Goal: Use online tool/utility: Utilize a website feature to perform a specific function

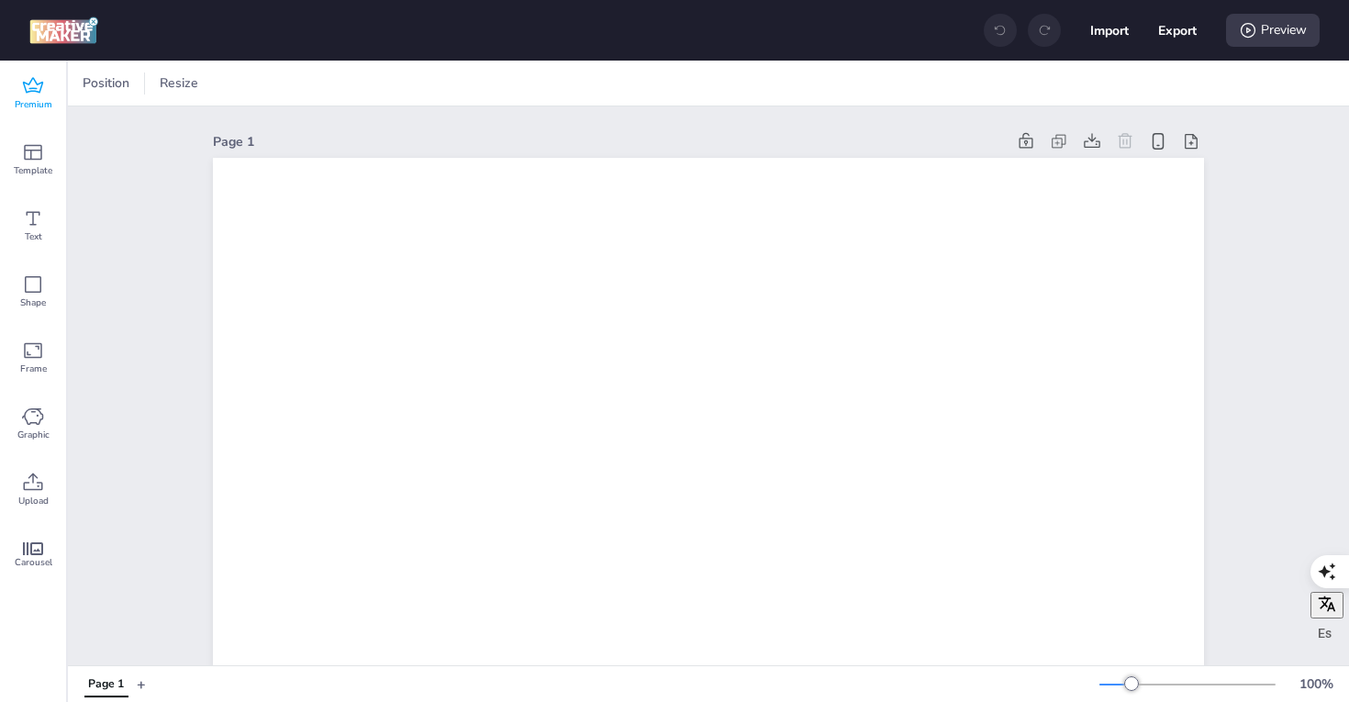
click at [26, 100] on span "Premium" at bounding box center [34, 104] width 38 height 15
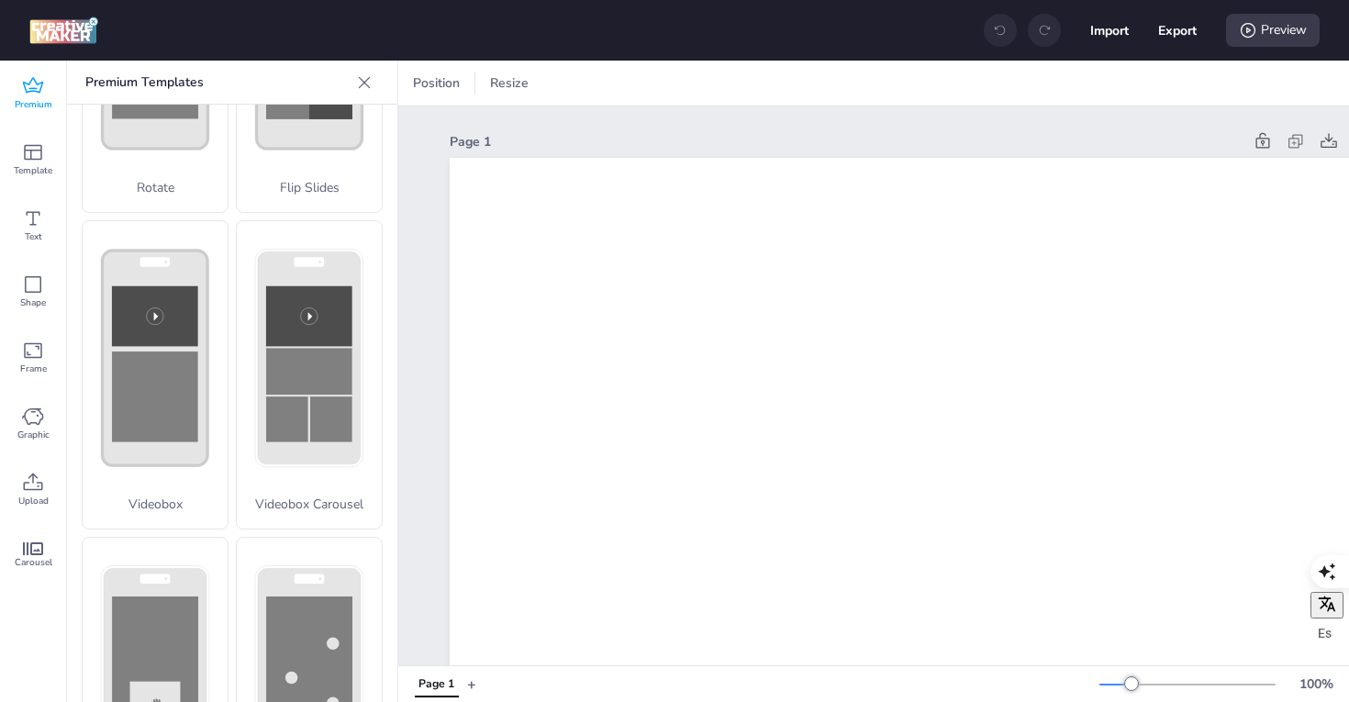
scroll to position [538, 0]
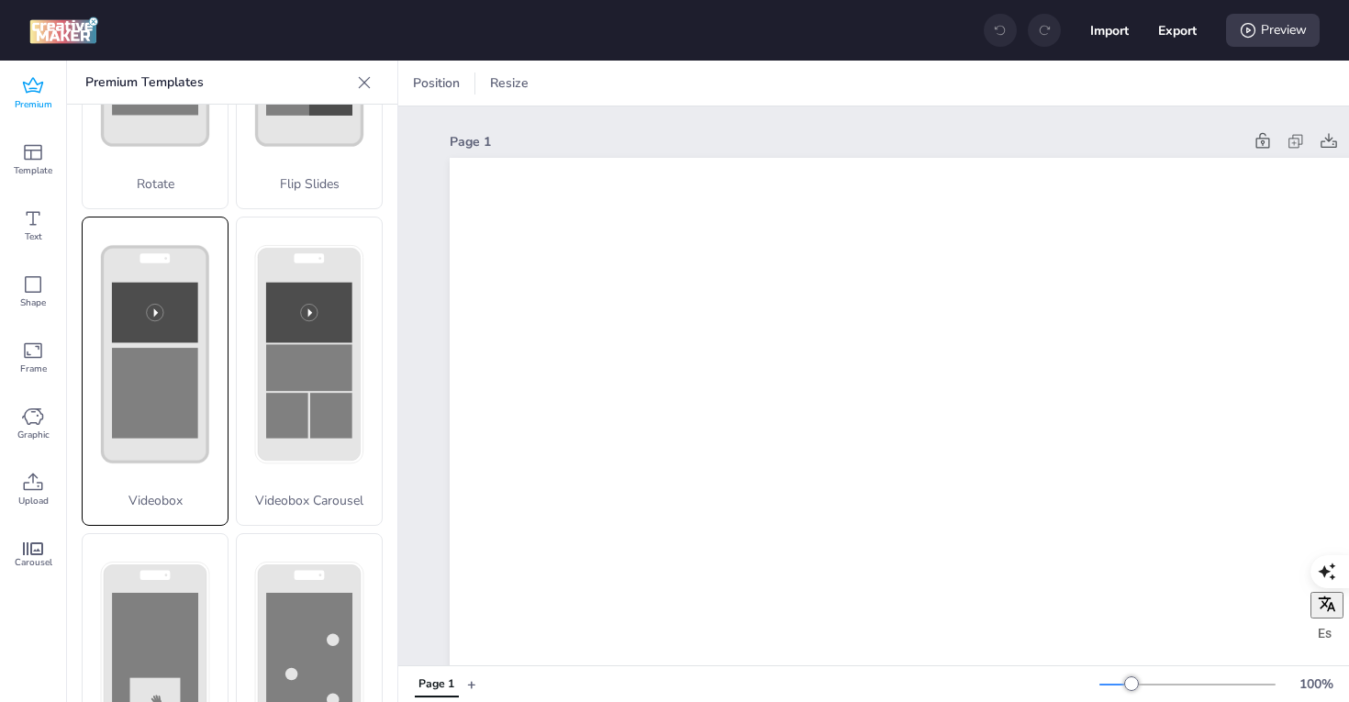
click at [161, 412] on rect at bounding box center [155, 393] width 86 height 91
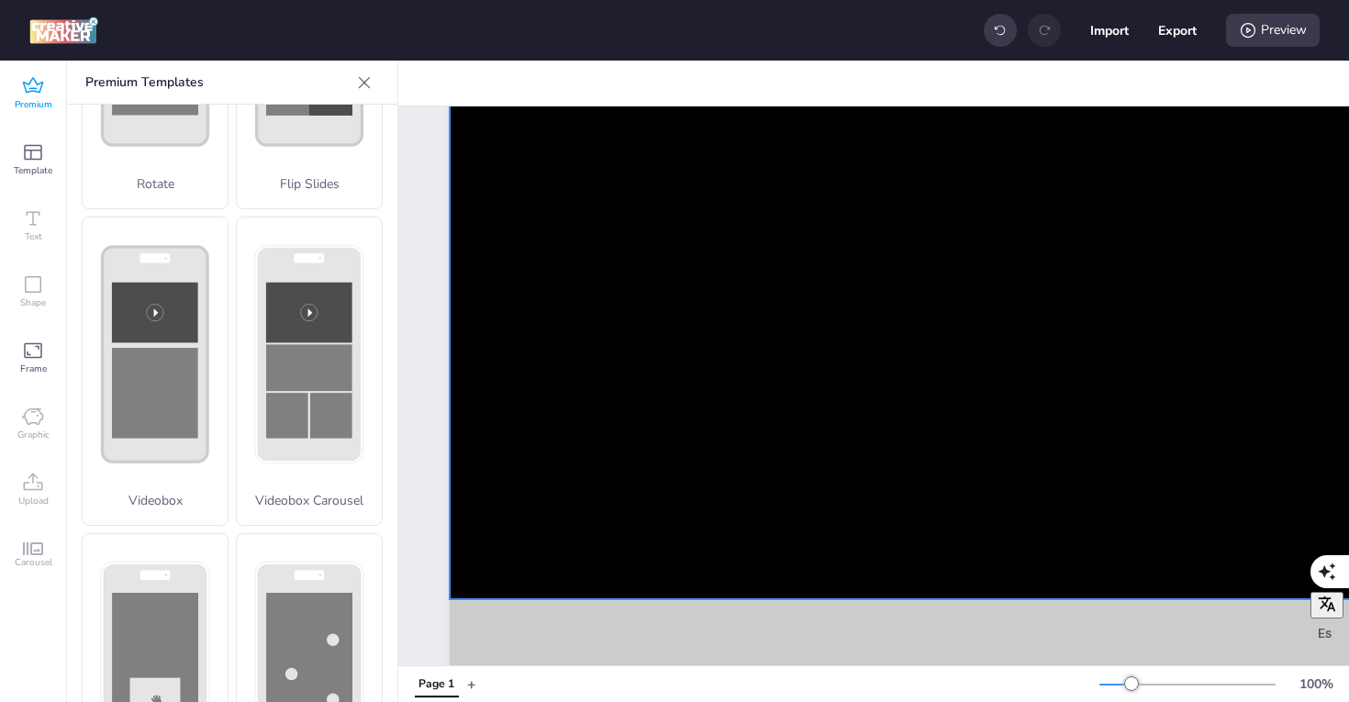
scroll to position [134, 0]
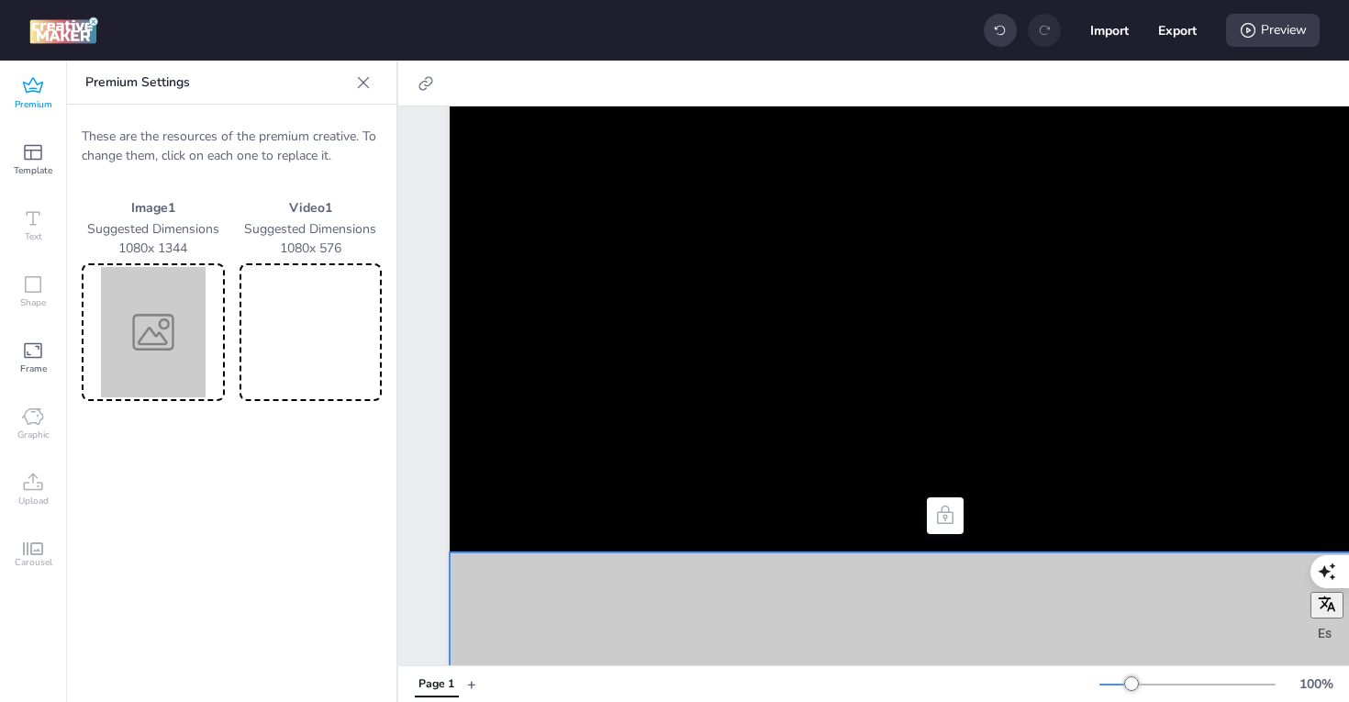
click at [166, 284] on img at bounding box center [153, 332] width 136 height 130
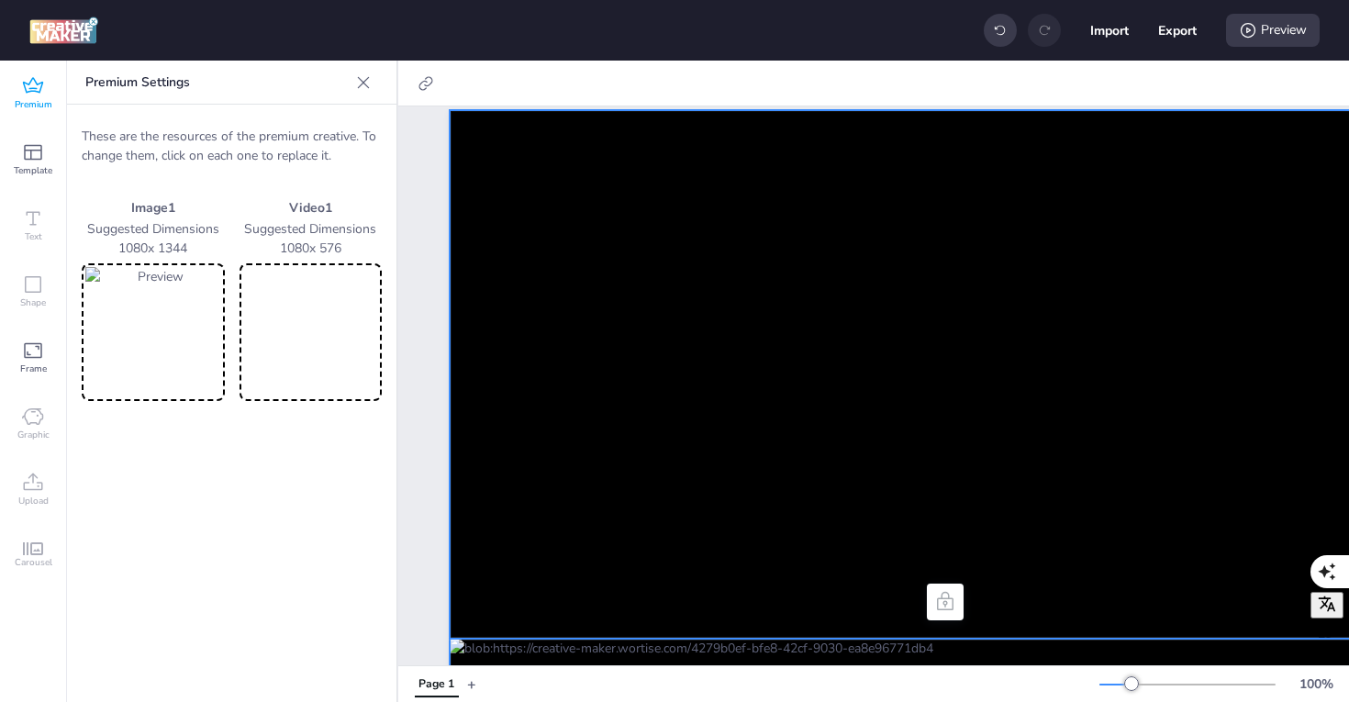
scroll to position [41, 0]
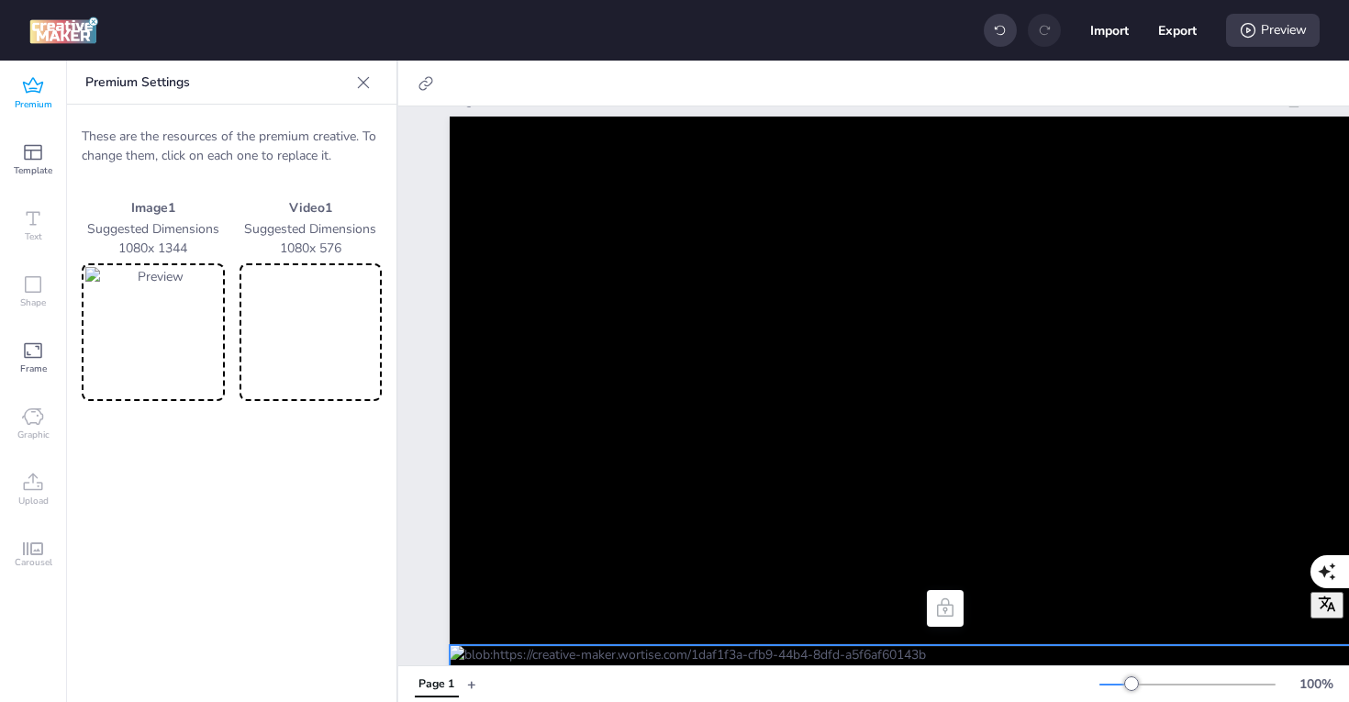
click at [316, 331] on video at bounding box center [311, 332] width 136 height 130
click at [1258, 31] on div "Preview" at bounding box center [1273, 30] width 94 height 33
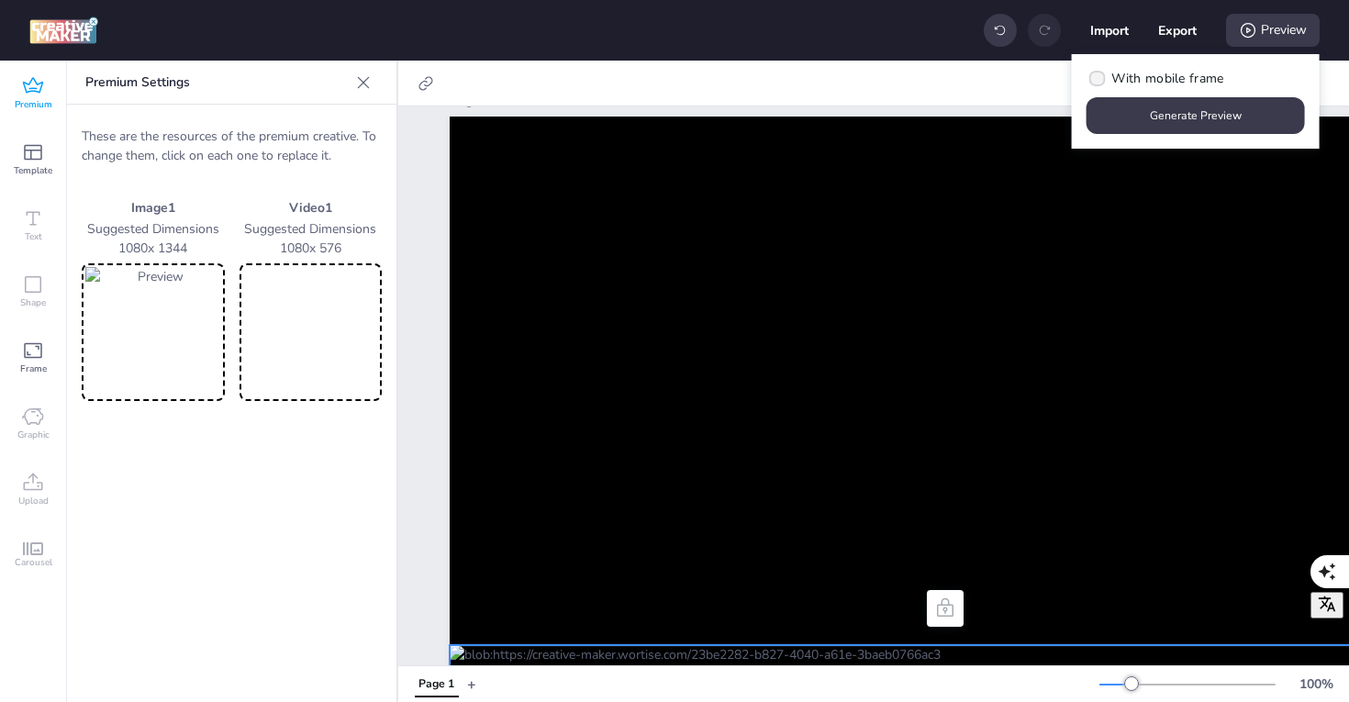
click at [1101, 75] on icon at bounding box center [1097, 78] width 13 height 10
click at [1100, 80] on input "With mobile frame" at bounding box center [1094, 86] width 12 height 12
checkbox input "true"
click at [1165, 113] on button "Generate Preview" at bounding box center [1196, 115] width 218 height 37
